Goal: Information Seeking & Learning: Learn about a topic

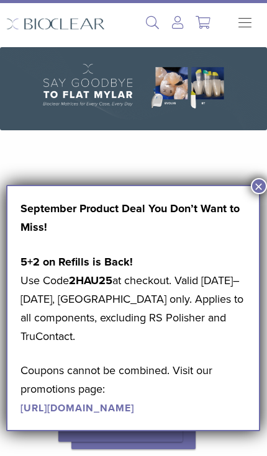
click at [257, 184] on button "×" at bounding box center [259, 186] width 16 height 16
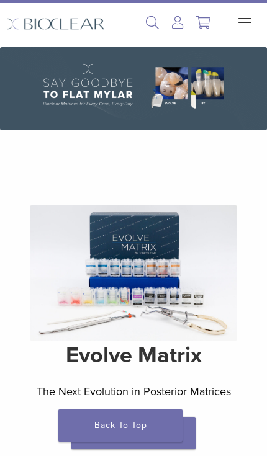
click at [241, 20] on button "Primary Navigation" at bounding box center [240, 23] width 25 height 19
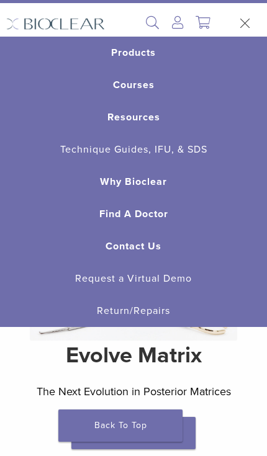
click at [115, 181] on link "Why Bioclear" at bounding box center [133, 182] width 267 height 32
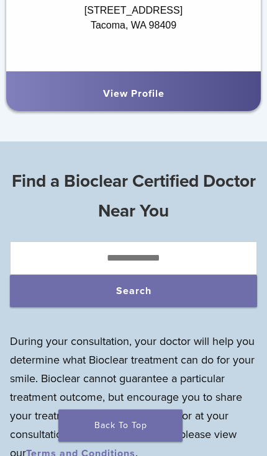
scroll to position [838, 0]
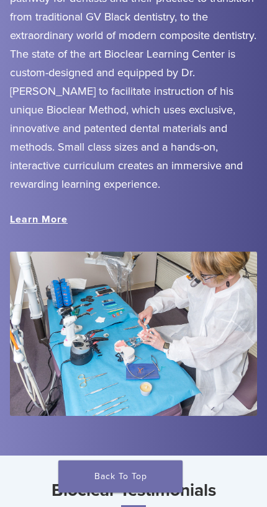
scroll to position [1441, 0]
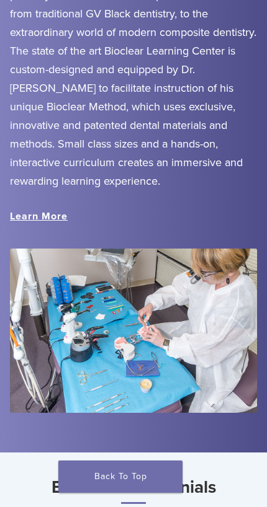
click at [28, 223] on link "Learn More" at bounding box center [39, 216] width 58 height 12
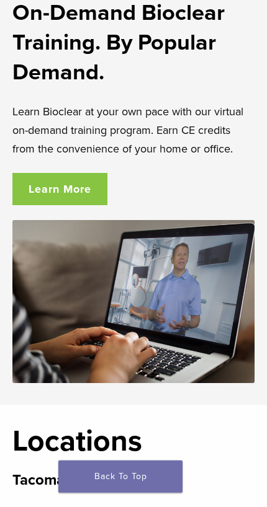
scroll to position [3345, 0]
